Goal: Task Accomplishment & Management: Use online tool/utility

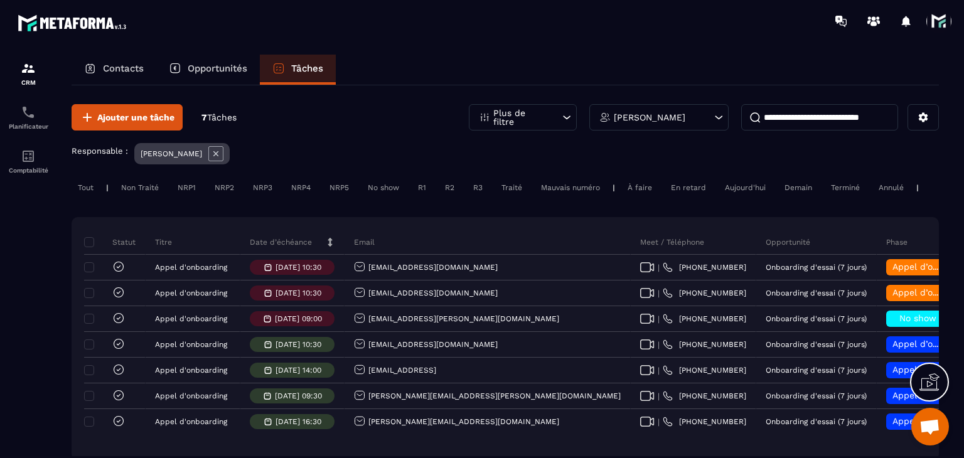
scroll to position [0, 6]
